Goal: Transaction & Acquisition: Purchase product/service

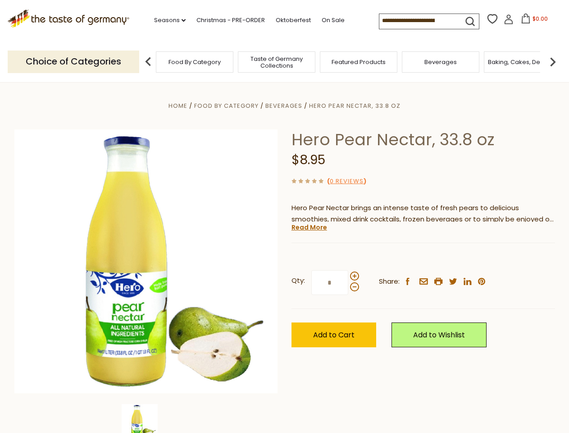
click at [284, 216] on div "Home Food By Category [GEOGRAPHIC_DATA] Hero Pear Nectar, 33.8 oz Hero Pear Nec…" at bounding box center [285, 273] width 554 height 347
click at [166, 20] on link "Seasons dropdown_arrow" at bounding box center [170, 20] width 32 height 10
click at [533, 21] on span "$0.00" at bounding box center [540, 19] width 15 height 8
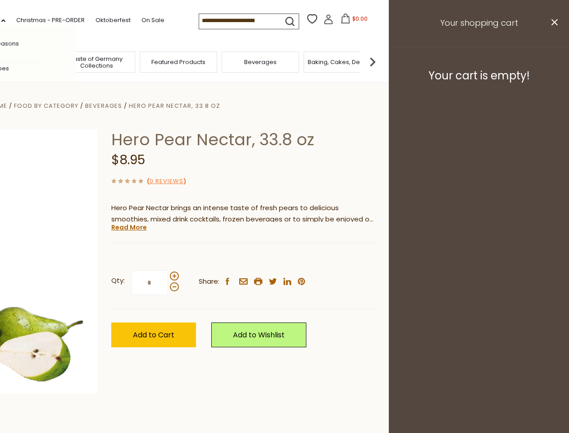
click at [76, 61] on div "All Seasons Recipes Game Day [DATE] [DATE] [DATE][PERSON_NAME] [DATE] Springfes…" at bounding box center [25, 216] width 102 height 382
click at [553, 61] on footer "Your cart is empty!" at bounding box center [479, 75] width 180 height 58
click at [284, 257] on div "Qty: * Share: facebook email printer twitter linkedin pinterest" at bounding box center [243, 282] width 264 height 52
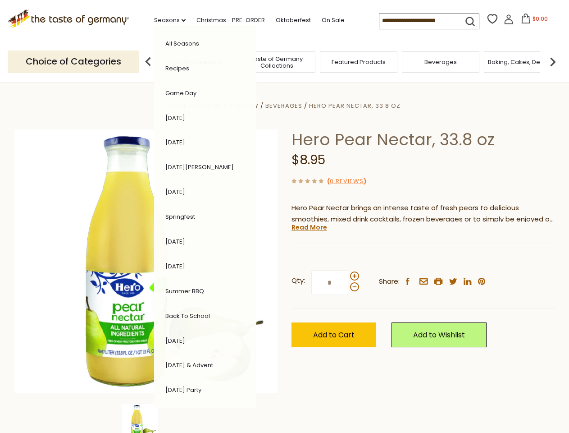
click at [146, 418] on div "Home Food By Category [GEOGRAPHIC_DATA] Hero Pear Nectar, 33.8 oz Hero Pear Nec…" at bounding box center [285, 273] width 554 height 347
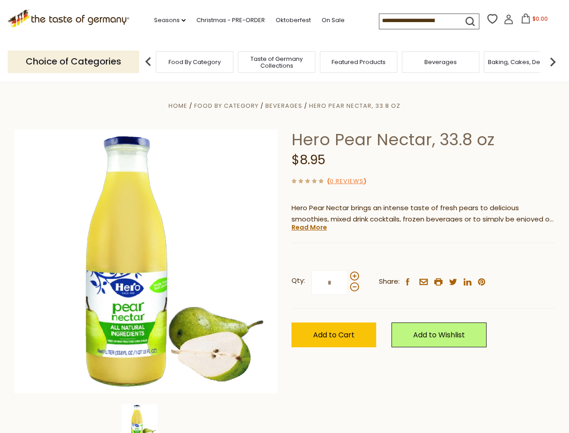
click at [284, 216] on div "Home Food By Category [GEOGRAPHIC_DATA] Hero Pear Nectar, 33.8 oz Hero Pear Nec…" at bounding box center [285, 273] width 554 height 347
click at [166, 20] on link "Seasons dropdown_arrow" at bounding box center [170, 20] width 32 height 10
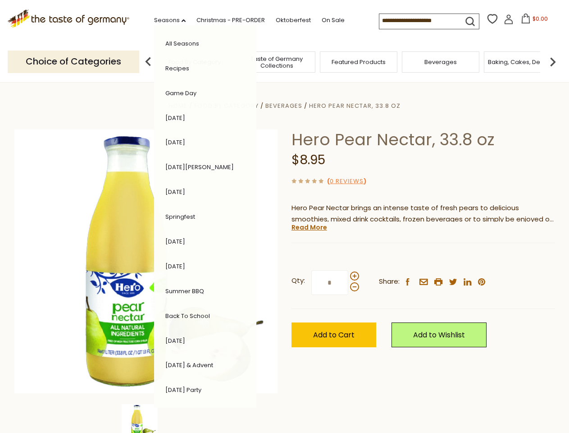
click at [418, 21] on input at bounding box center [417, 20] width 76 height 13
click at [533, 21] on span "$0.00" at bounding box center [540, 19] width 15 height 8
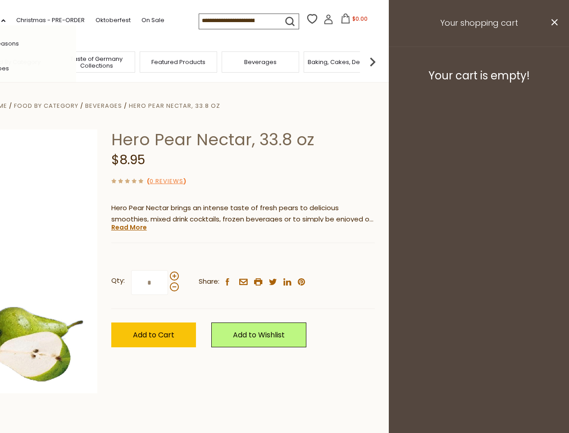
click at [148, 61] on header "Free Shipping Starts at $80.00. Varies by Region. Exclusions Apply. Click here …" at bounding box center [104, 41] width 569 height 82
click at [553, 61] on footer "Your cart is empty!" at bounding box center [479, 75] width 180 height 58
click at [284, 257] on div "Qty: * Share: facebook email printer twitter linkedin pinterest" at bounding box center [243, 282] width 264 height 52
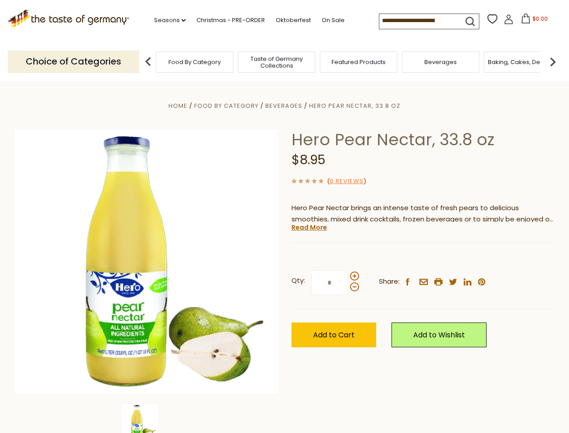
click at [146, 418] on div "Home Food By Category [GEOGRAPHIC_DATA] Hero Pear Nectar, 33.8 oz Hero Pear Nec…" at bounding box center [285, 273] width 554 height 347
click at [146, 418] on img at bounding box center [140, 422] width 36 height 36
click at [309, 227] on link "Read More" at bounding box center [310, 227] width 36 height 9
